Goal: Information Seeking & Learning: Learn about a topic

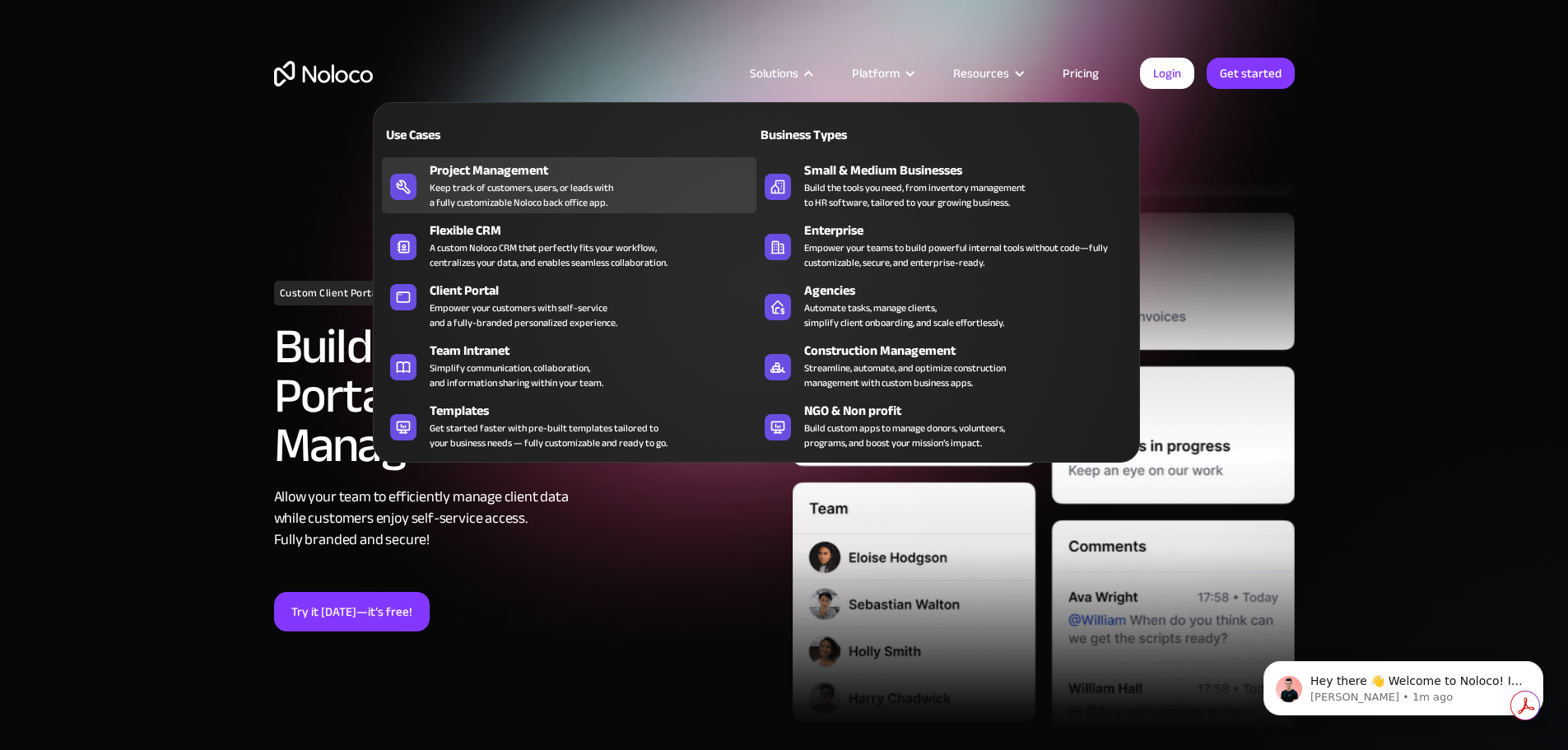
click at [518, 180] on div "Project Management" at bounding box center [596, 171] width 334 height 20
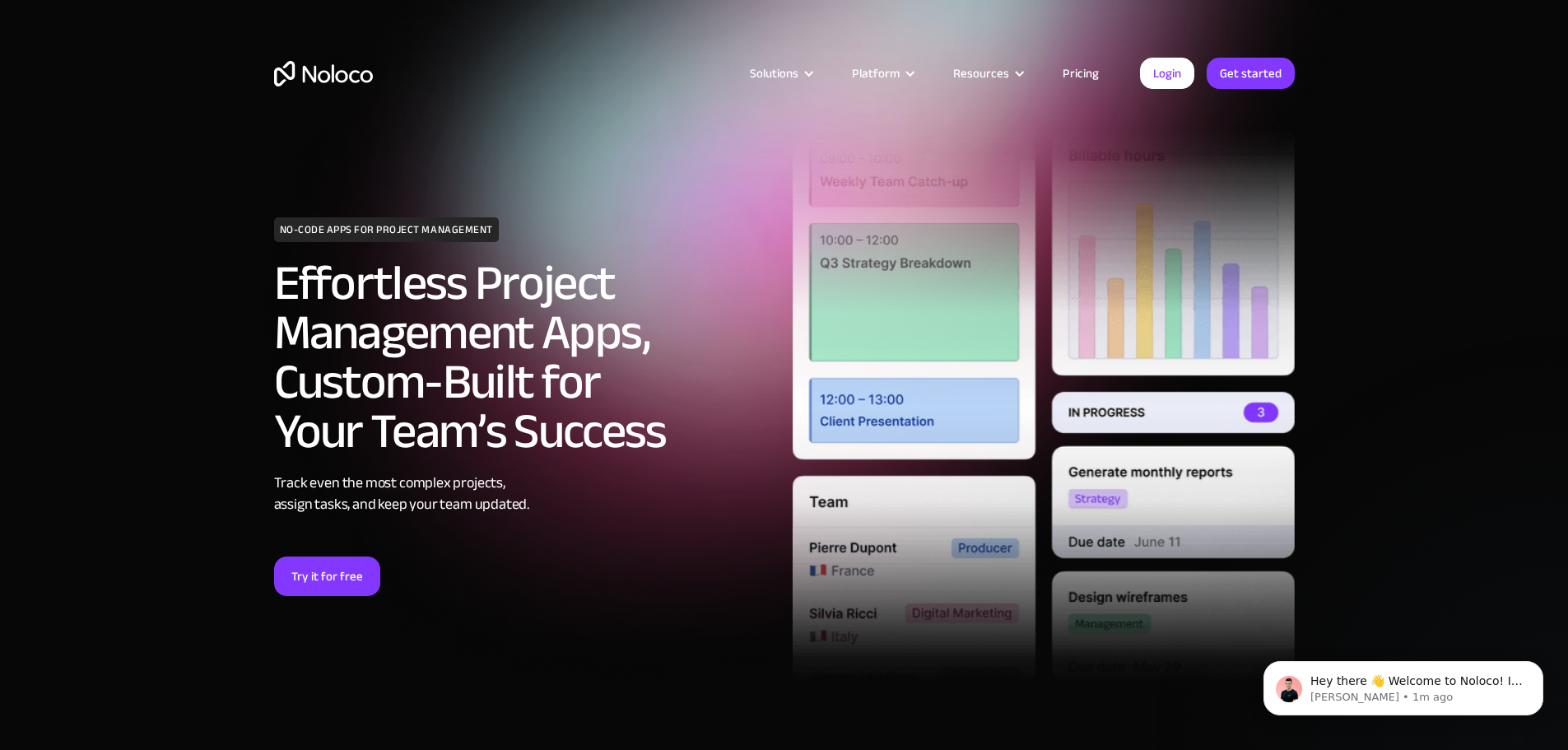
click at [1094, 75] on link "Pricing" at bounding box center [1081, 73] width 78 height 22
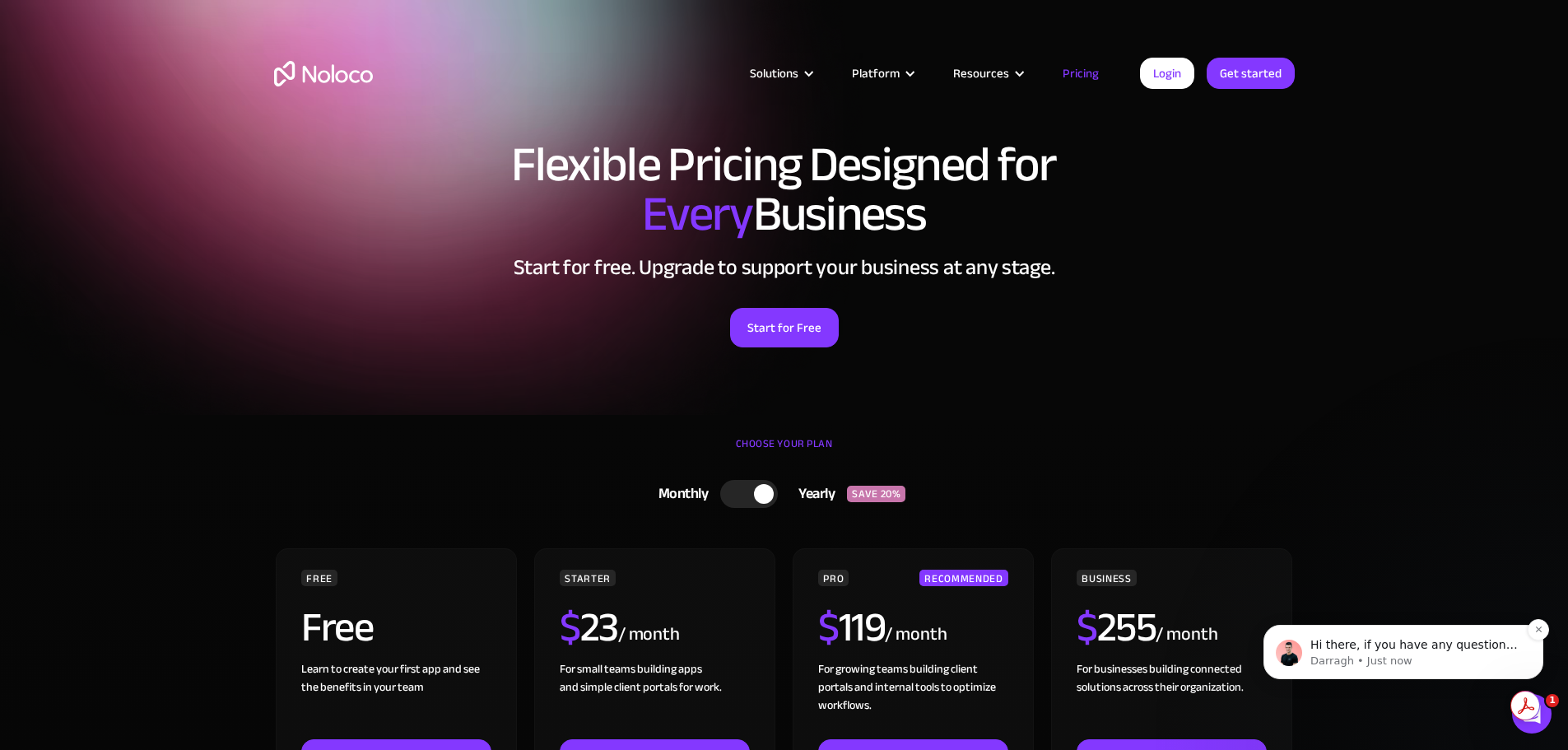
click at [1375, 660] on p "Darragh • Just now" at bounding box center [1416, 661] width 212 height 14
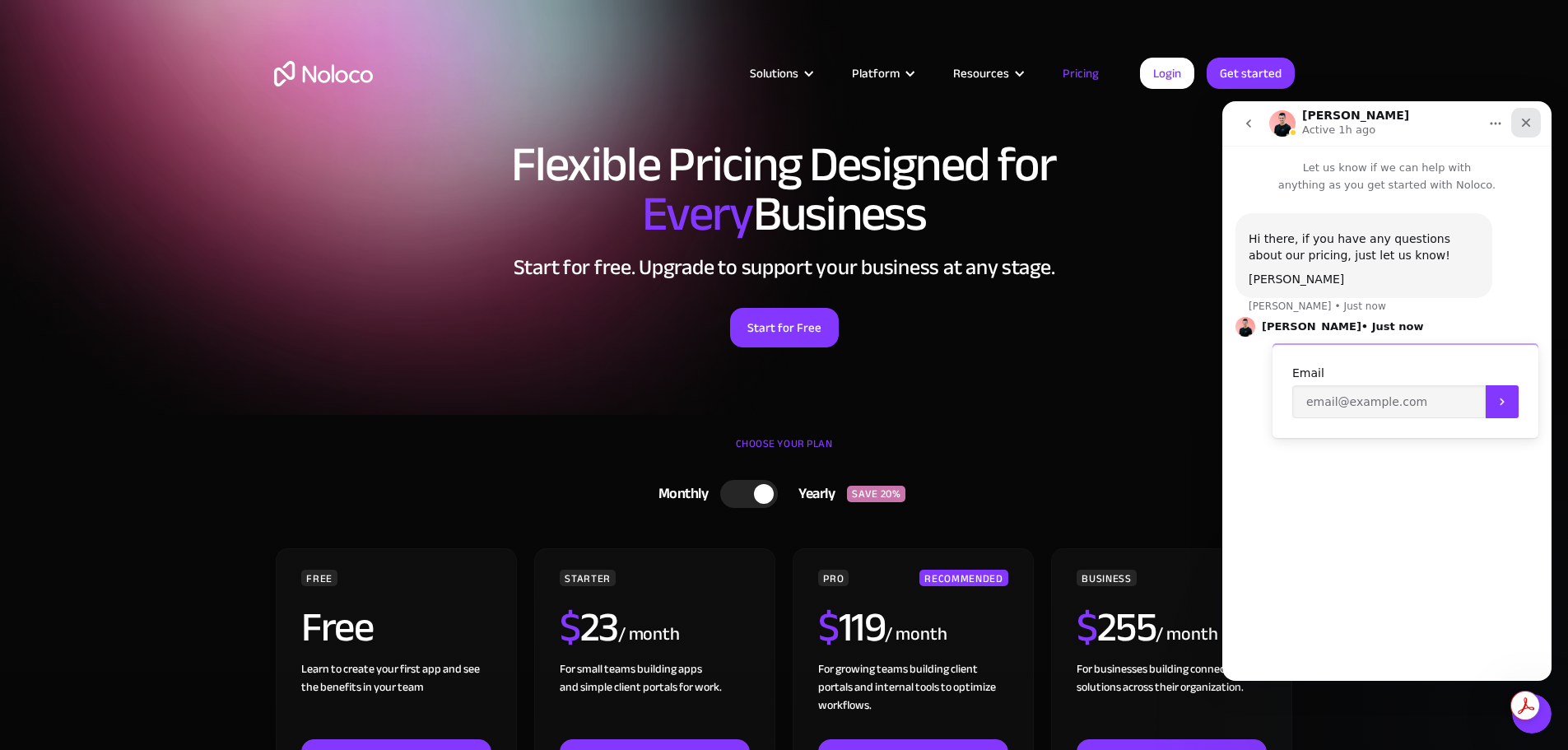
click at [1532, 126] on icon "Close" at bounding box center [1526, 122] width 14 height 14
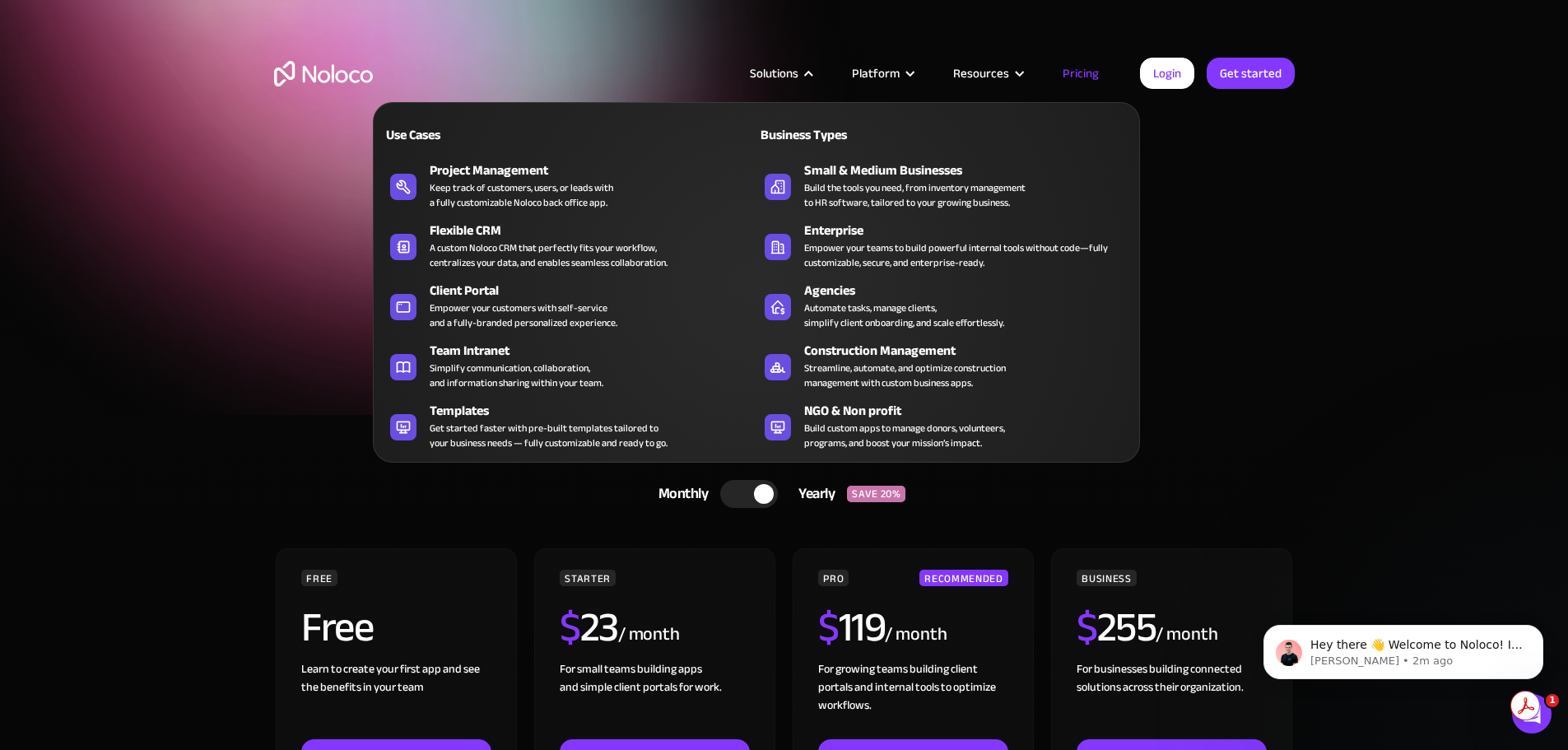
click at [808, 75] on div at bounding box center [809, 74] width 13 height 13
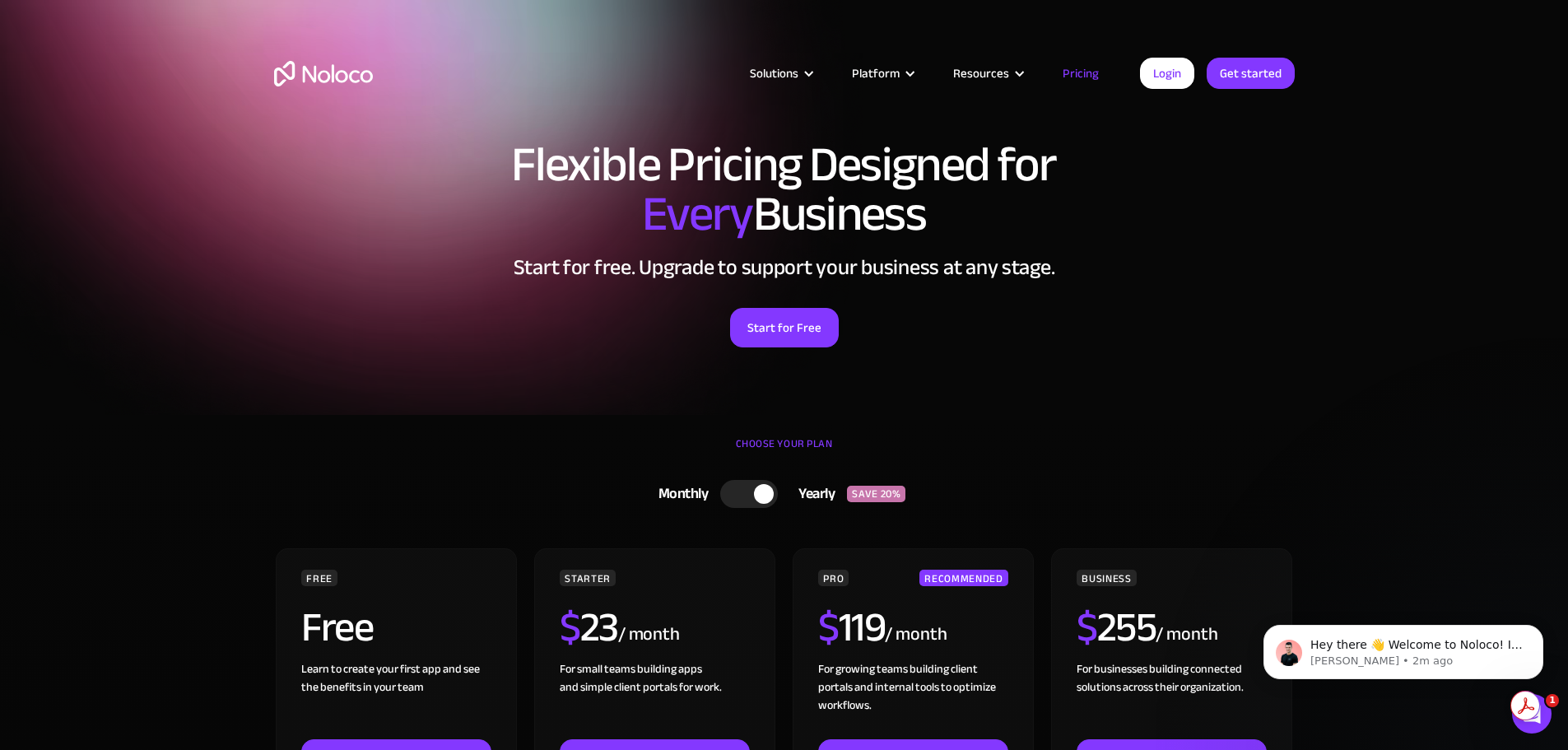
click at [808, 75] on div at bounding box center [809, 74] width 13 height 13
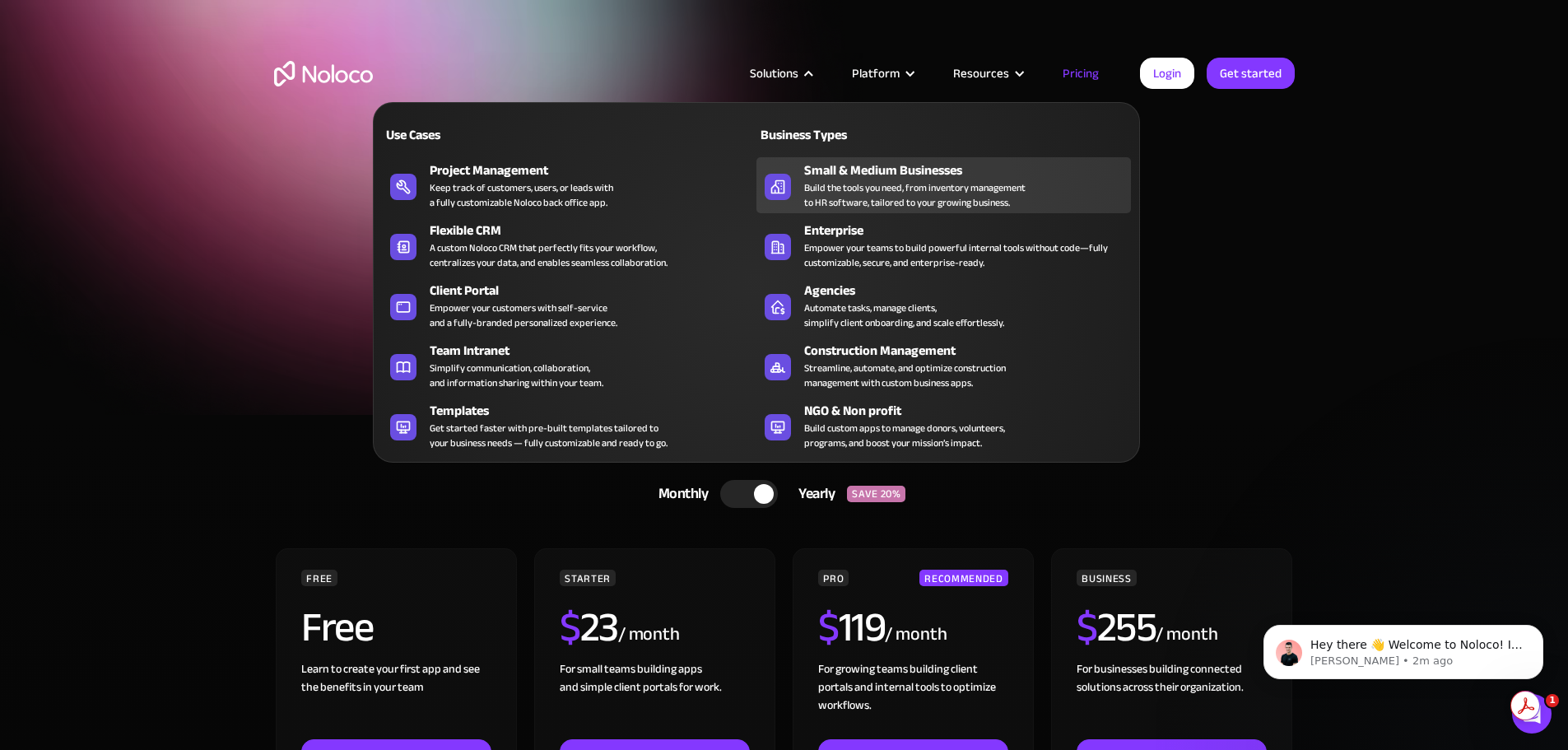
click at [914, 201] on div "Build the tools you need, from inventory management to HR software, tailored to…" at bounding box center [915, 194] width 221 height 30
